Goal: Check status: Check status

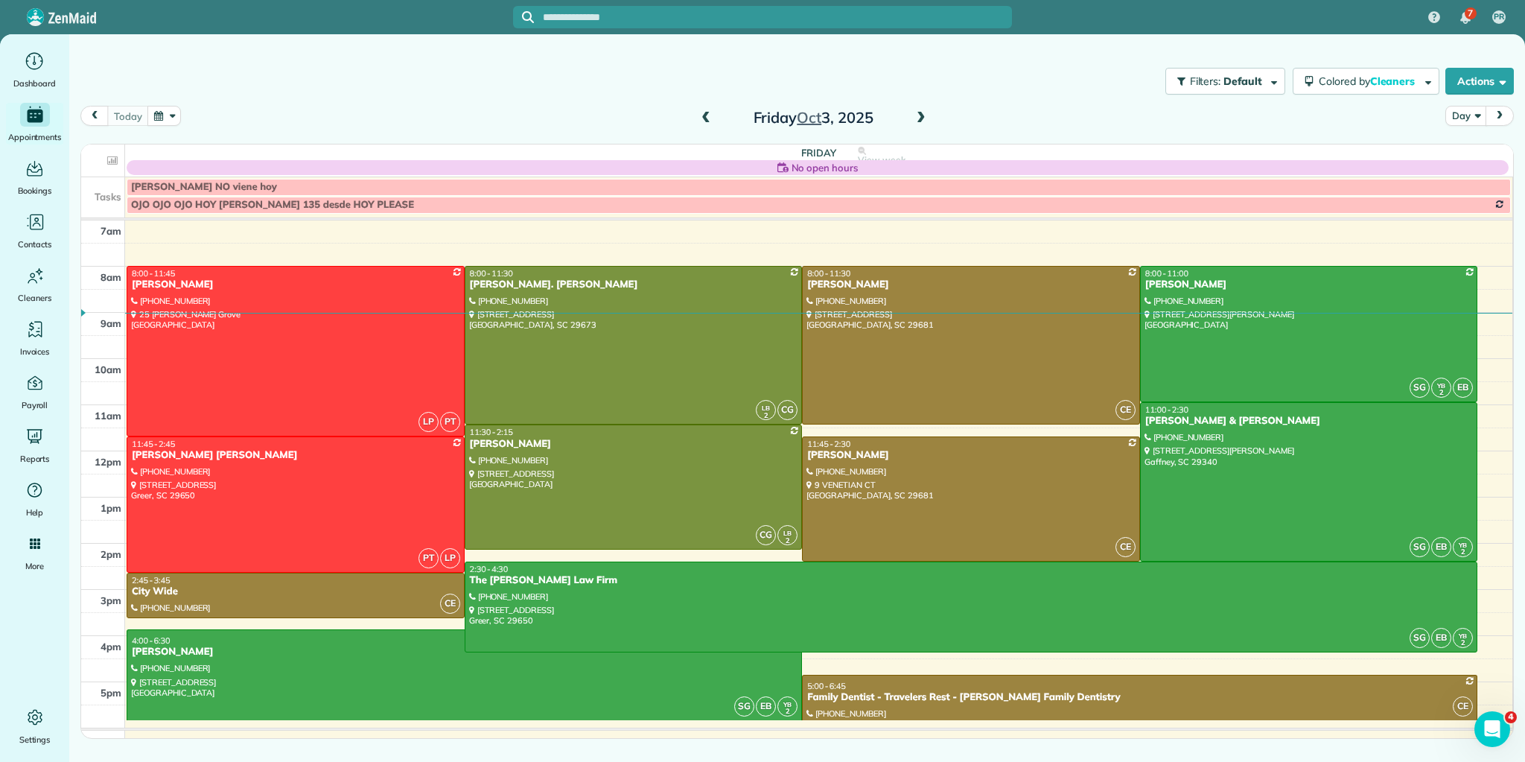
click at [189, 79] on div "Filters: Default Colored by Cleaners Color by Cleaner Color by Team Color by St…" at bounding box center [797, 81] width 1456 height 49
click at [174, 114] on button "button" at bounding box center [164, 116] width 34 height 20
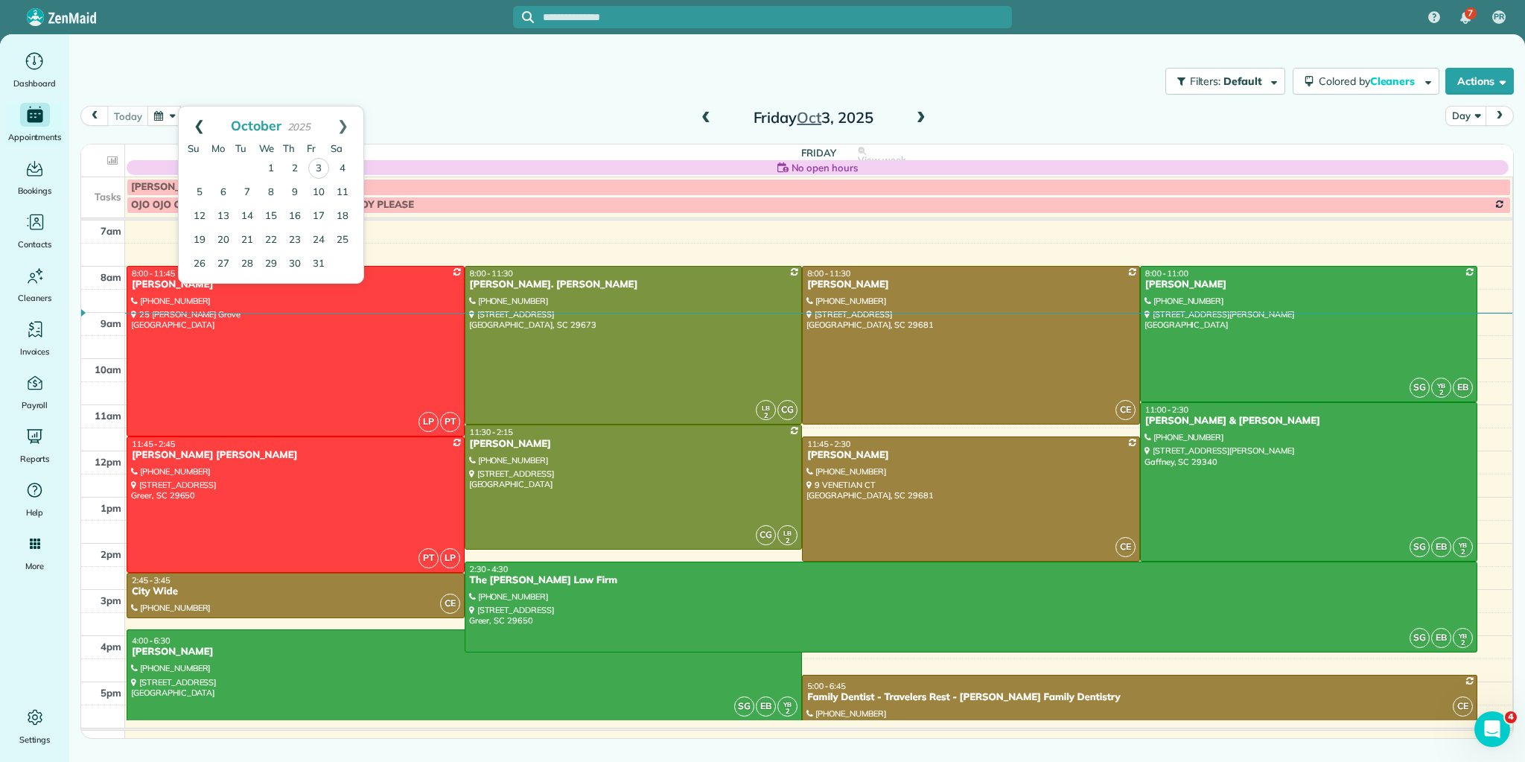
click at [194, 122] on link "Prev" at bounding box center [199, 124] width 41 height 37
click at [247, 231] on link "23" at bounding box center [247, 240] width 24 height 24
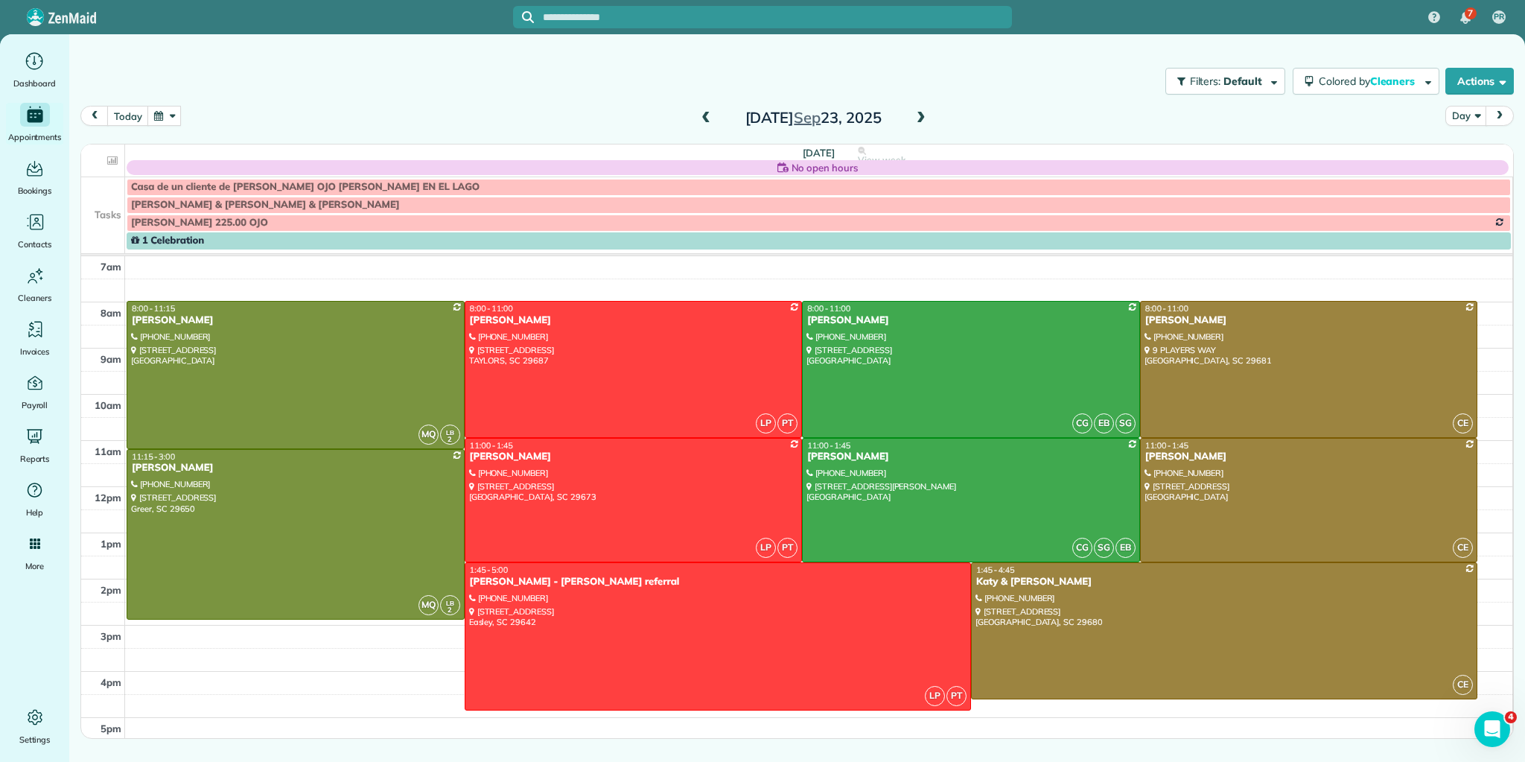
click at [923, 117] on span at bounding box center [921, 118] width 16 height 13
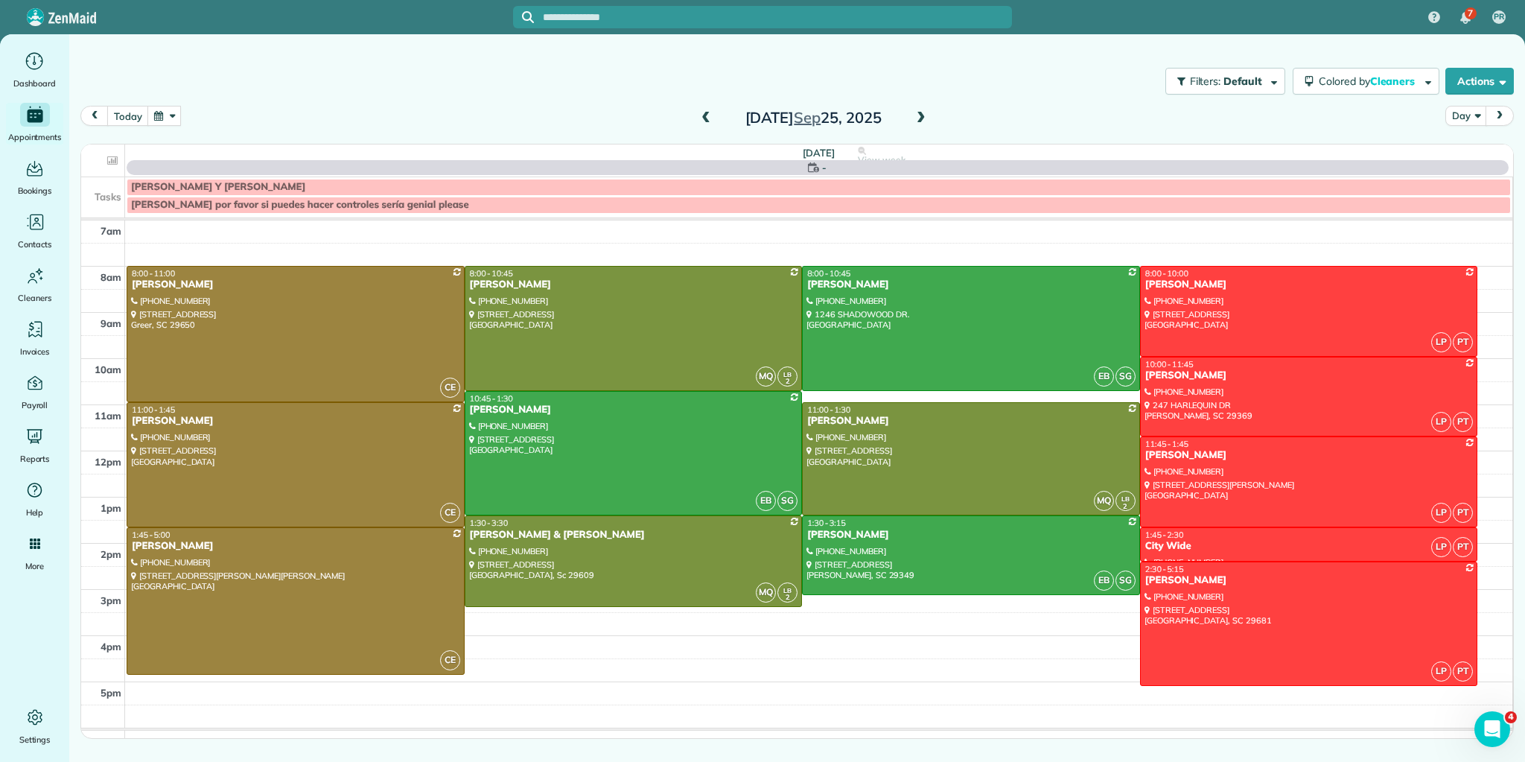
click at [923, 117] on span at bounding box center [921, 118] width 16 height 13
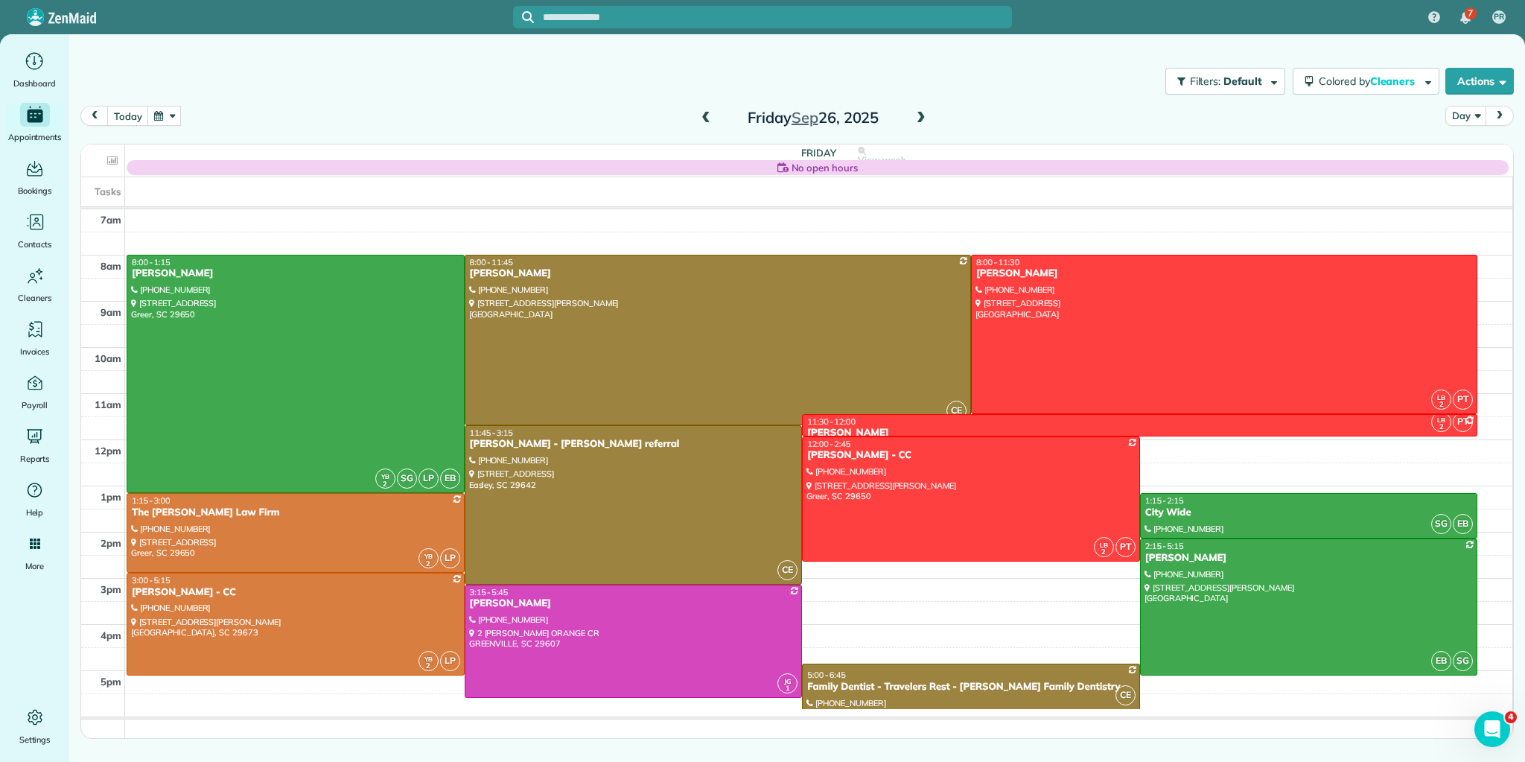
click at [173, 113] on button "button" at bounding box center [164, 116] width 34 height 20
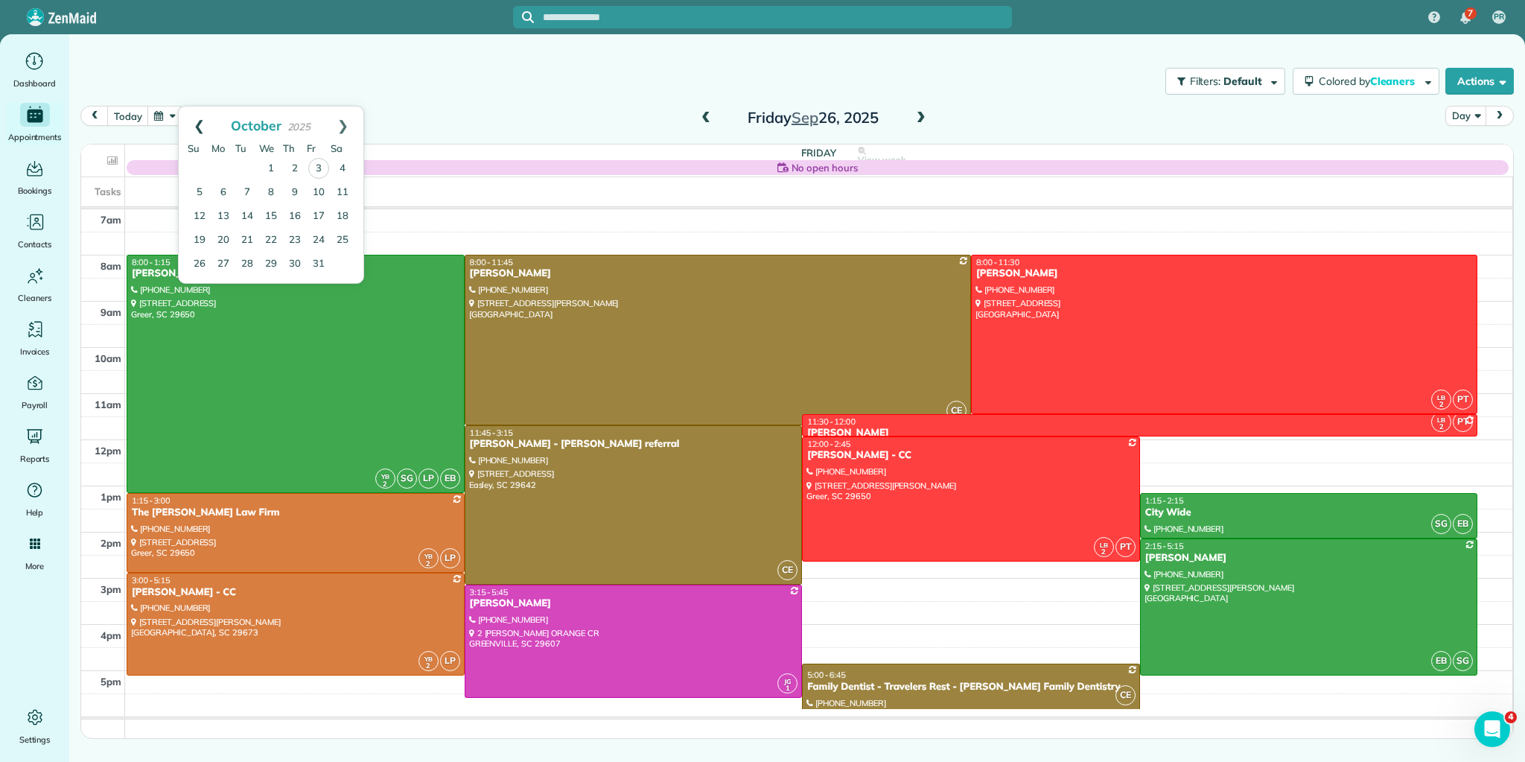
click at [200, 124] on link "Prev" at bounding box center [199, 124] width 41 height 37
click at [223, 237] on link "22" at bounding box center [223, 240] width 24 height 24
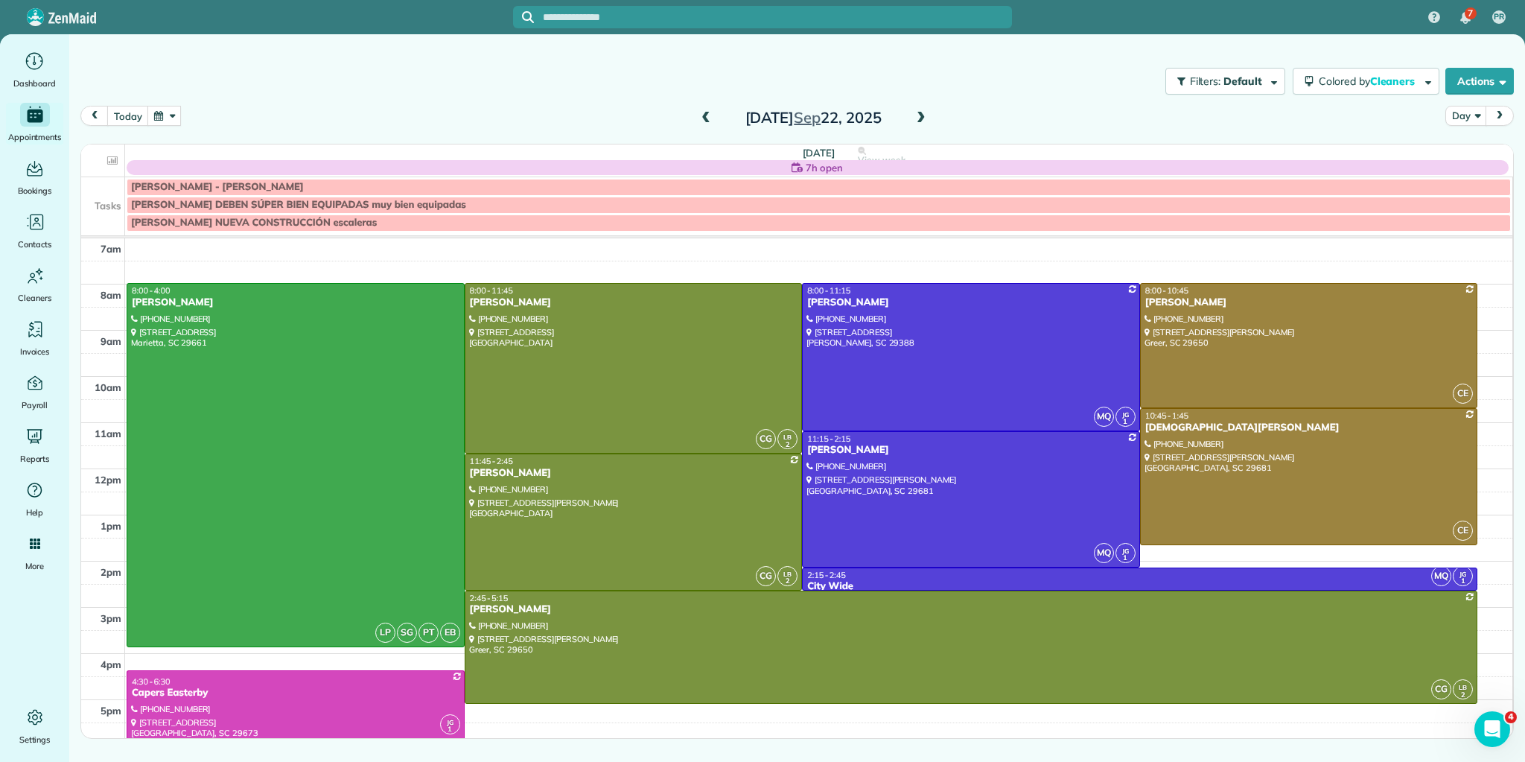
click at [921, 110] on span at bounding box center [921, 118] width 16 height 22
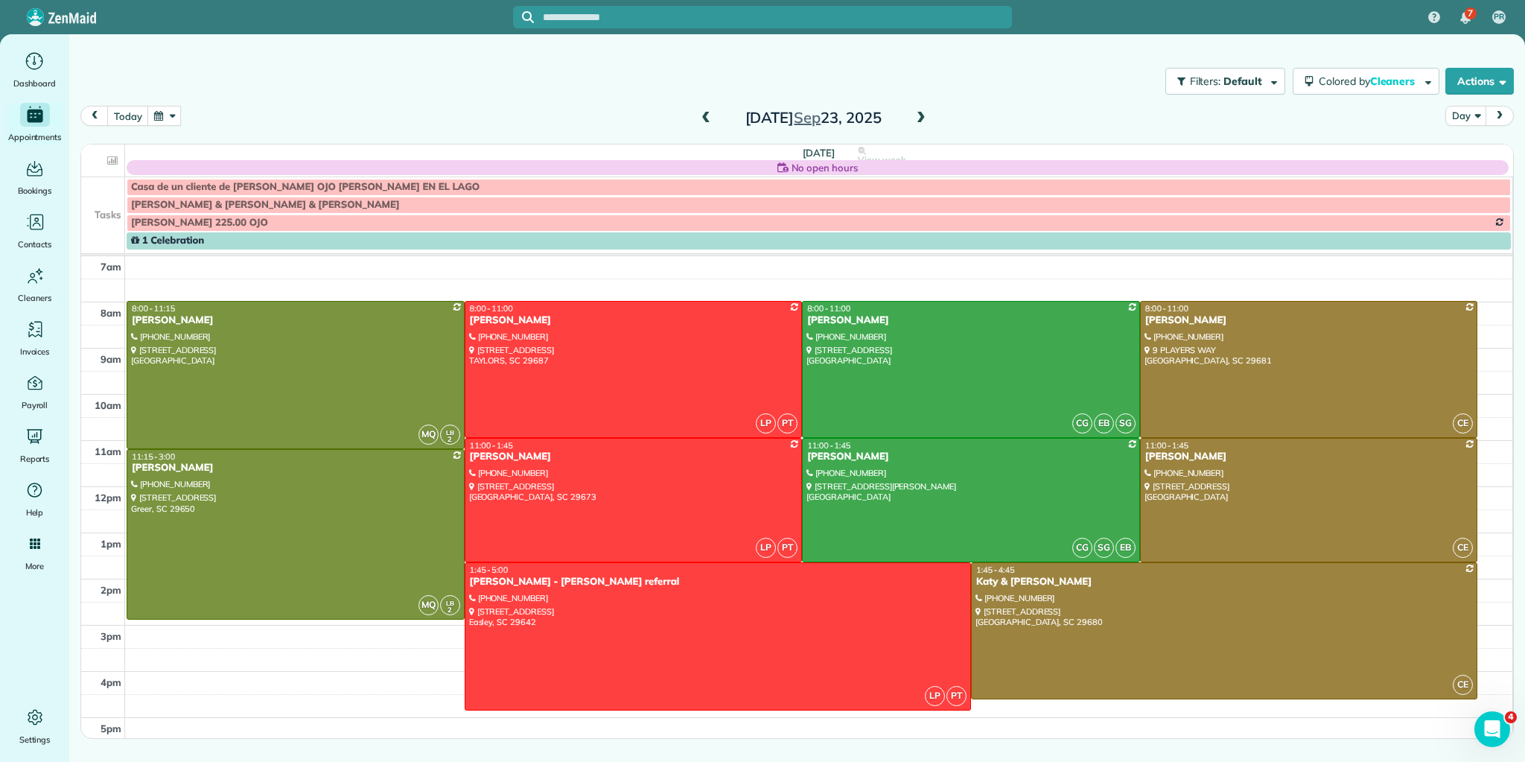
click at [922, 114] on span at bounding box center [921, 118] width 16 height 13
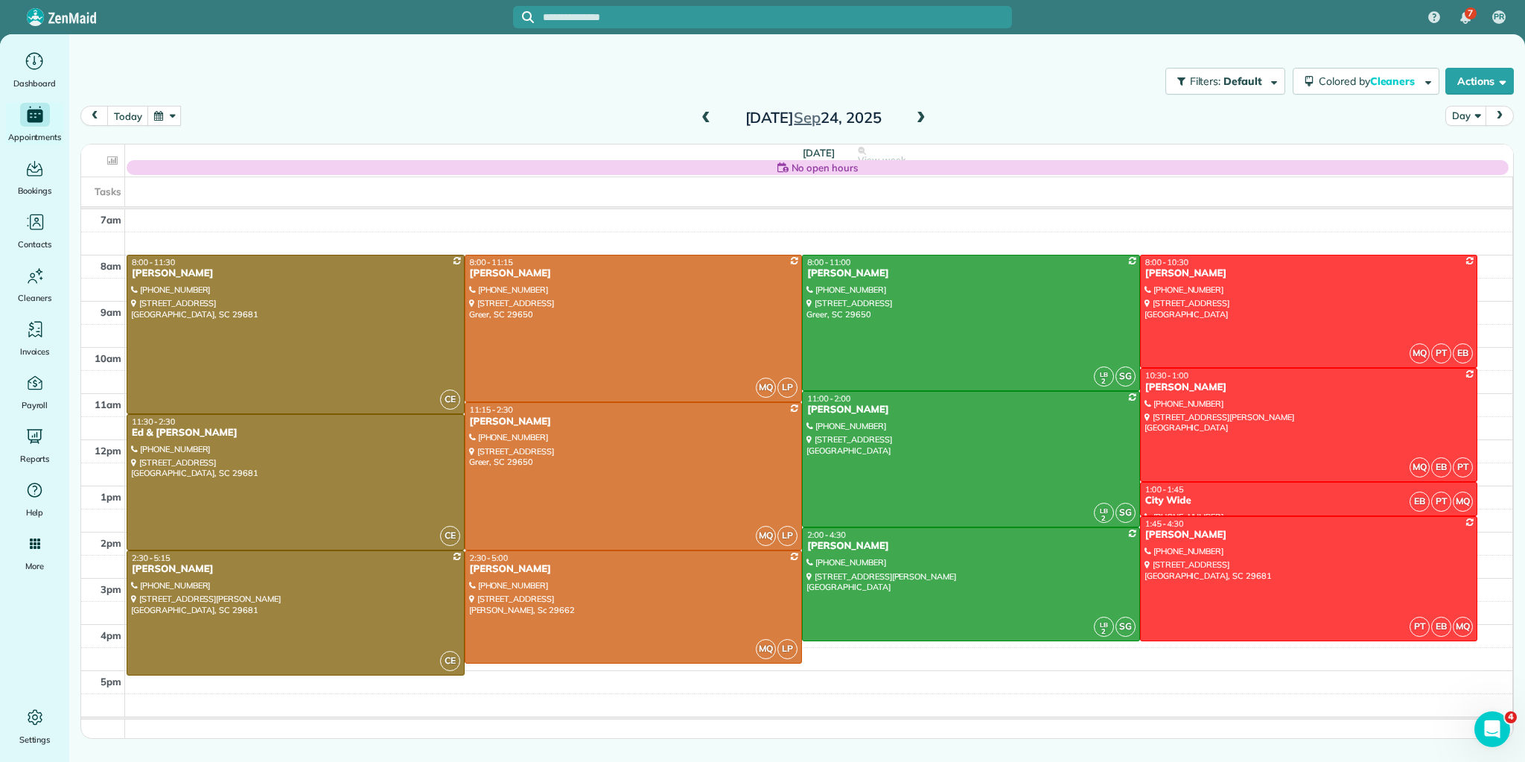
click at [923, 120] on span at bounding box center [921, 118] width 16 height 13
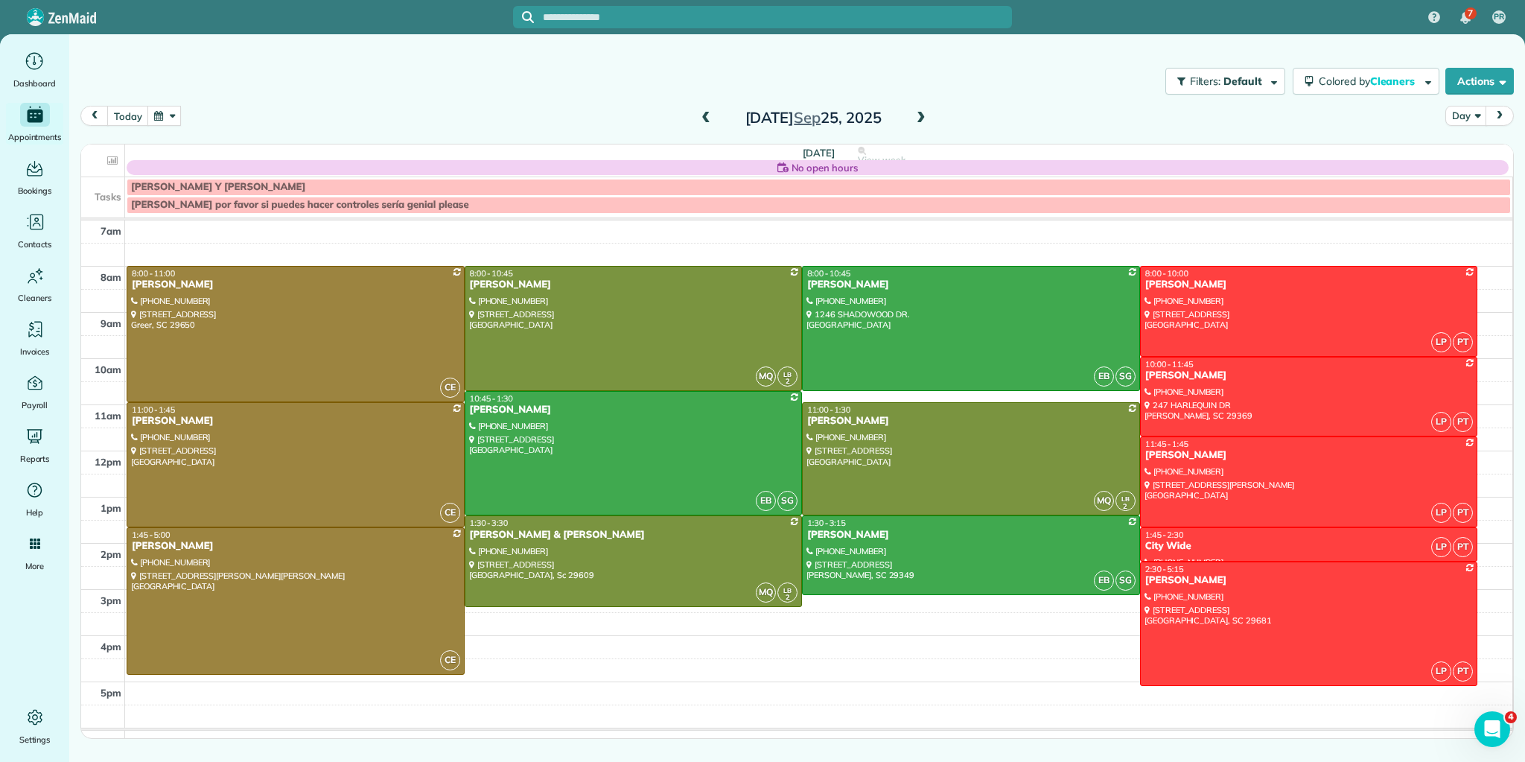
click at [922, 114] on span at bounding box center [921, 118] width 16 height 13
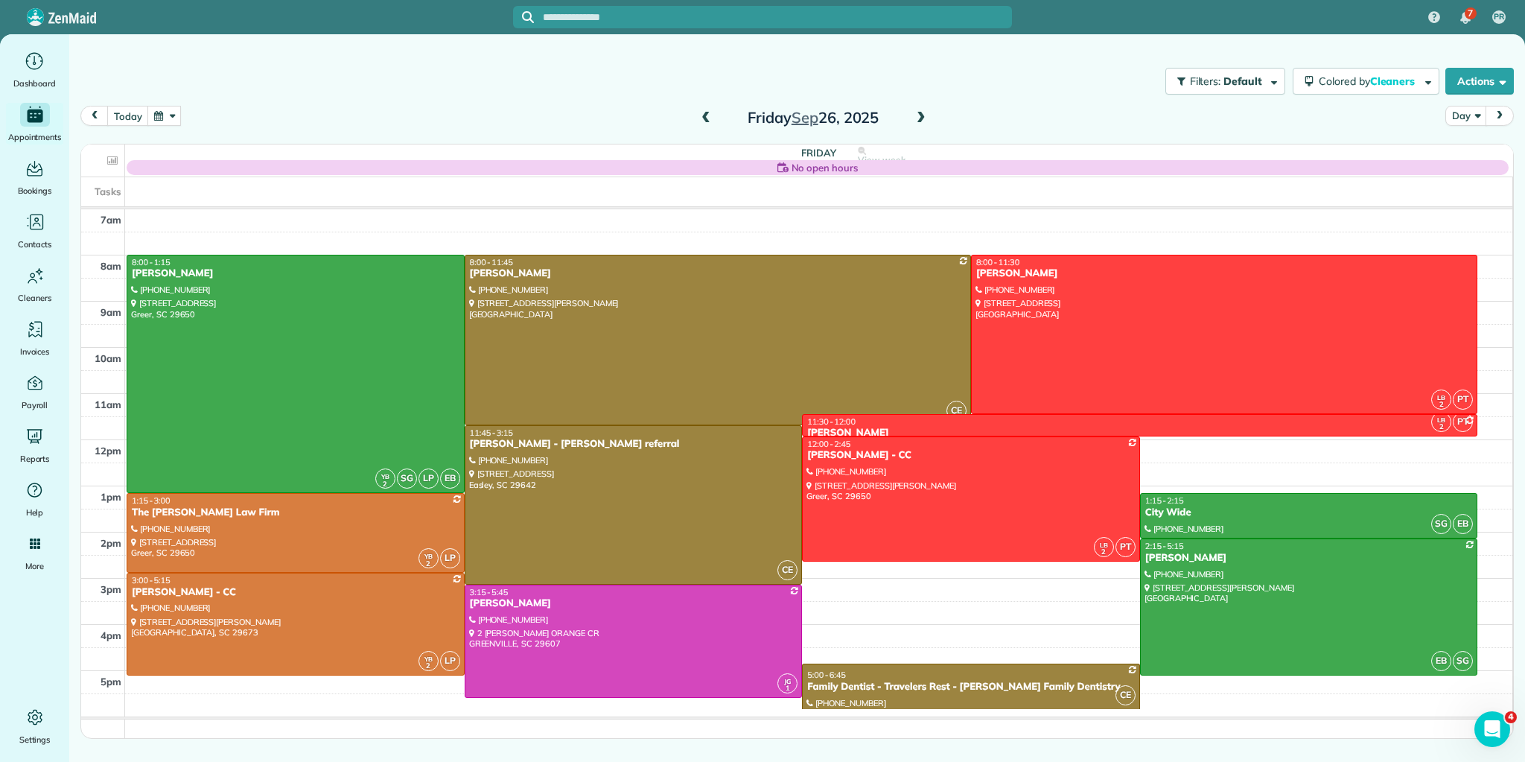
click at [705, 116] on span at bounding box center [706, 118] width 16 height 13
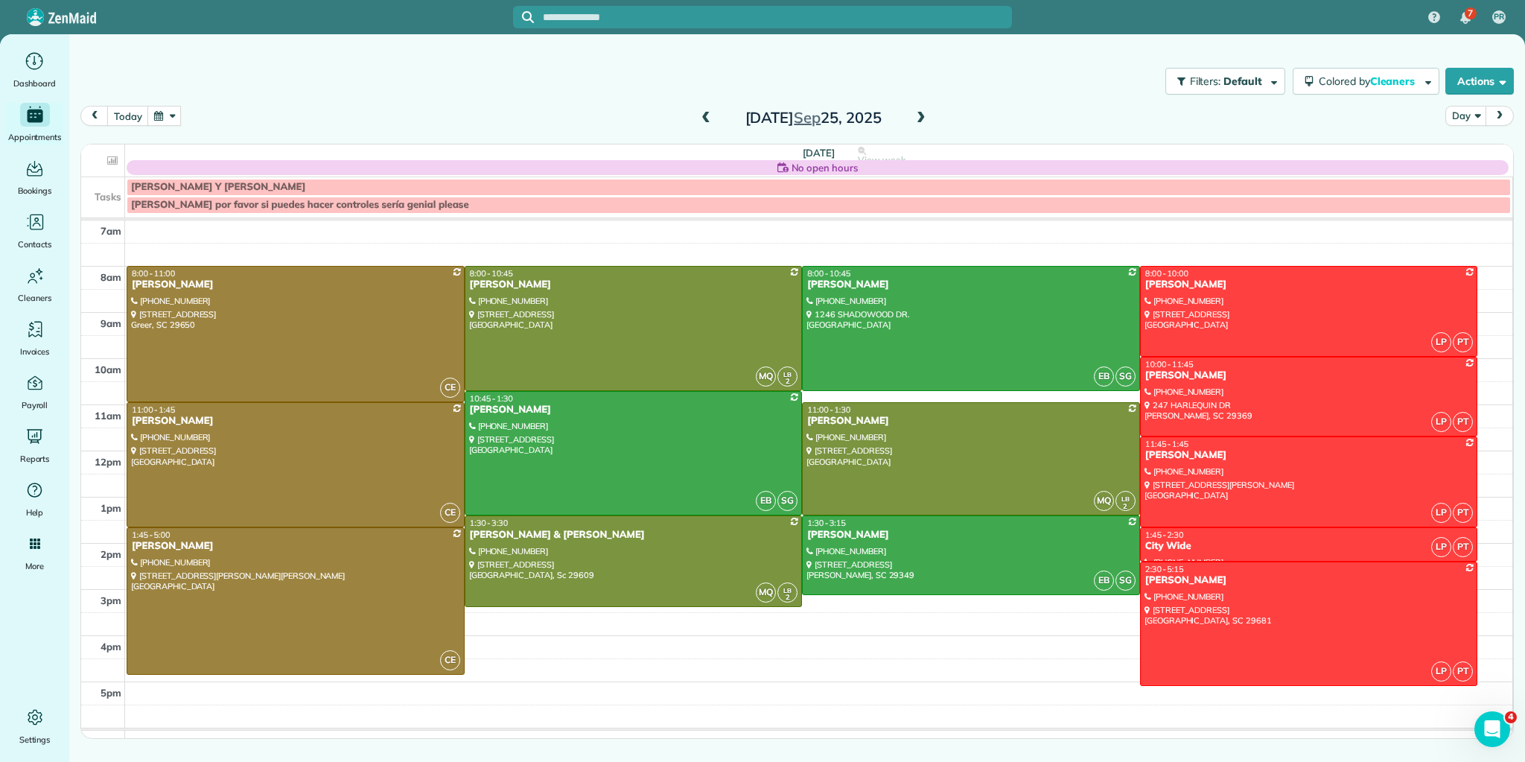
click at [919, 114] on span at bounding box center [921, 118] width 16 height 13
